Goal: Task Accomplishment & Management: Use online tool/utility

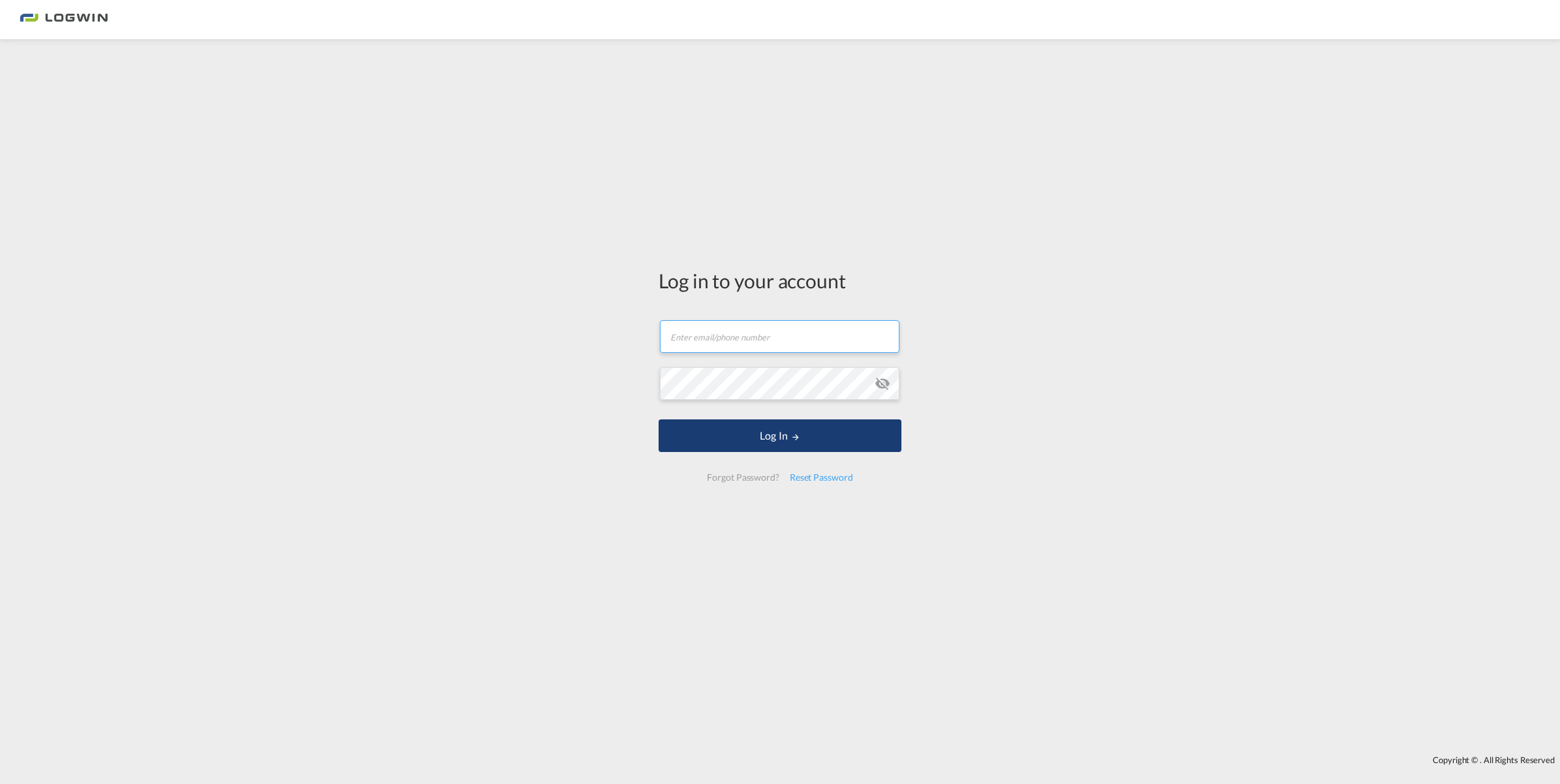
type input "[PERSON_NAME][EMAIL_ADDRESS][PERSON_NAME][DOMAIN_NAME]"
click at [759, 435] on button "Log In" at bounding box center [780, 436] width 243 height 33
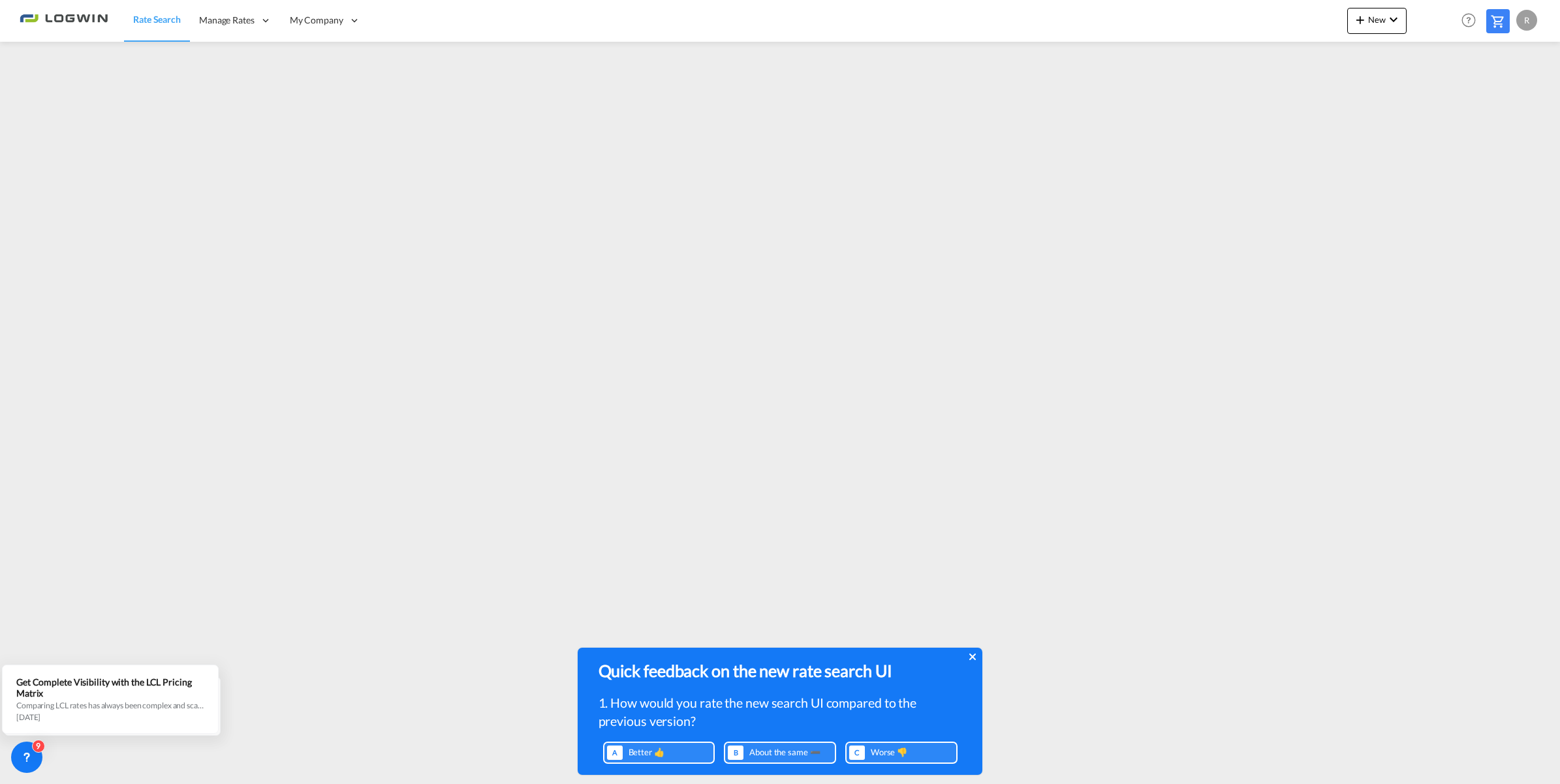
click at [973, 657] on icon at bounding box center [973, 657] width 7 height 10
